Goal: Transaction & Acquisition: Purchase product/service

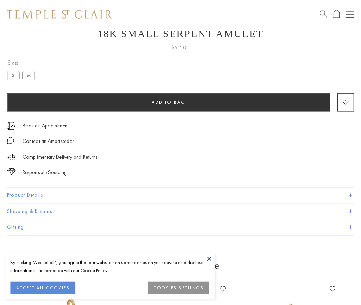
scroll to position [27, 0]
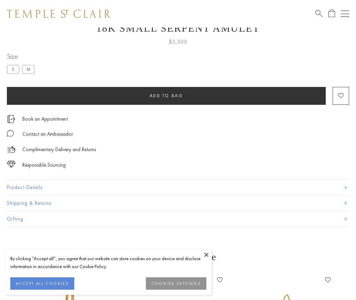
click at [166, 96] on span "Add to bag" at bounding box center [167, 96] width 34 height 6
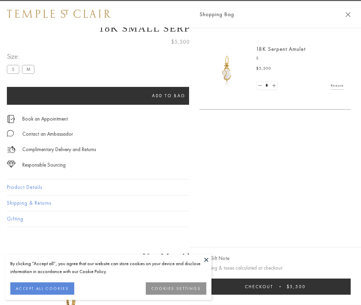
click at [273, 287] on span "Checkout" at bounding box center [259, 287] width 29 height 6
